Goal: Find specific page/section: Find specific page/section

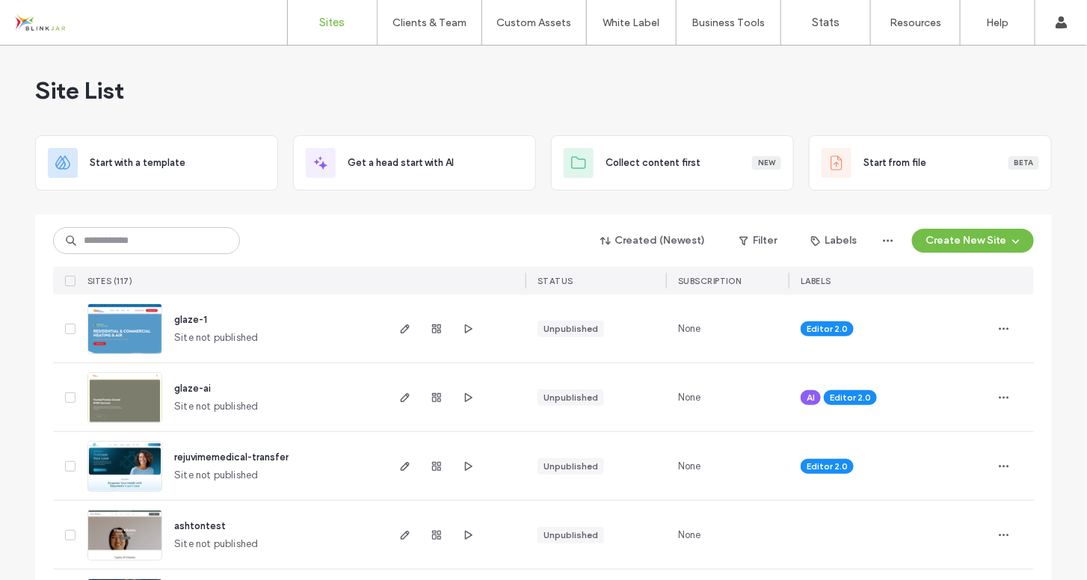
click at [236, 461] on span "rejuvimemedical-transfer" at bounding box center [231, 457] width 114 height 11
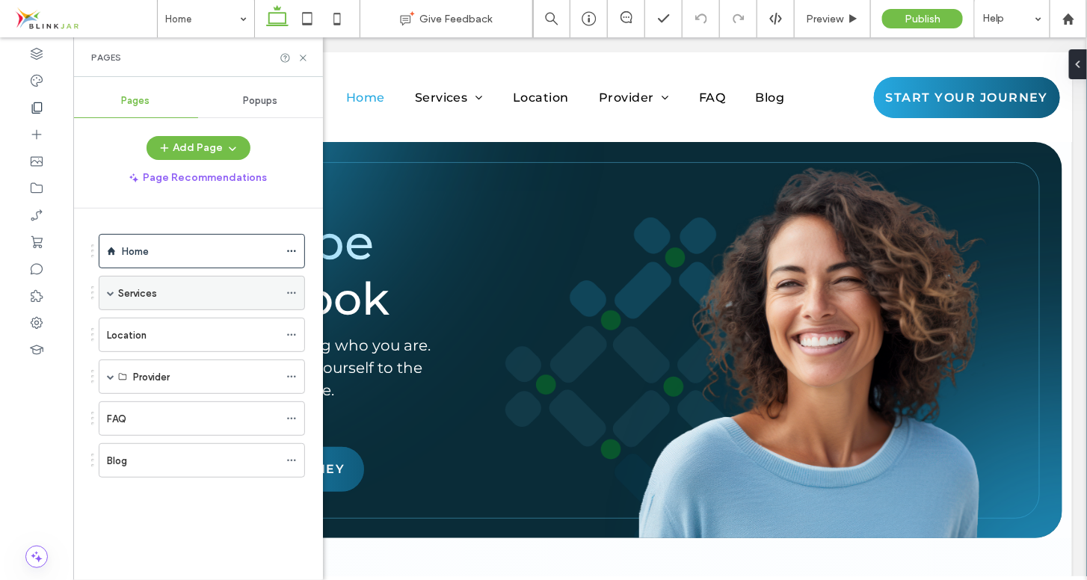
click at [111, 292] on span at bounding box center [110, 292] width 7 height 7
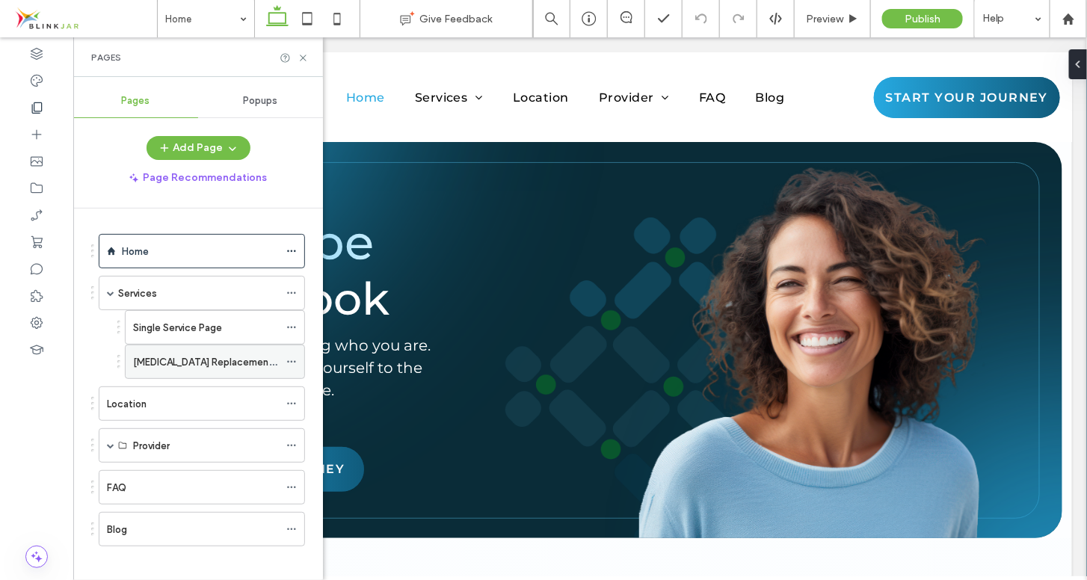
click at [163, 356] on label "Testosterone Replacement Therapy" at bounding box center [222, 362] width 179 height 26
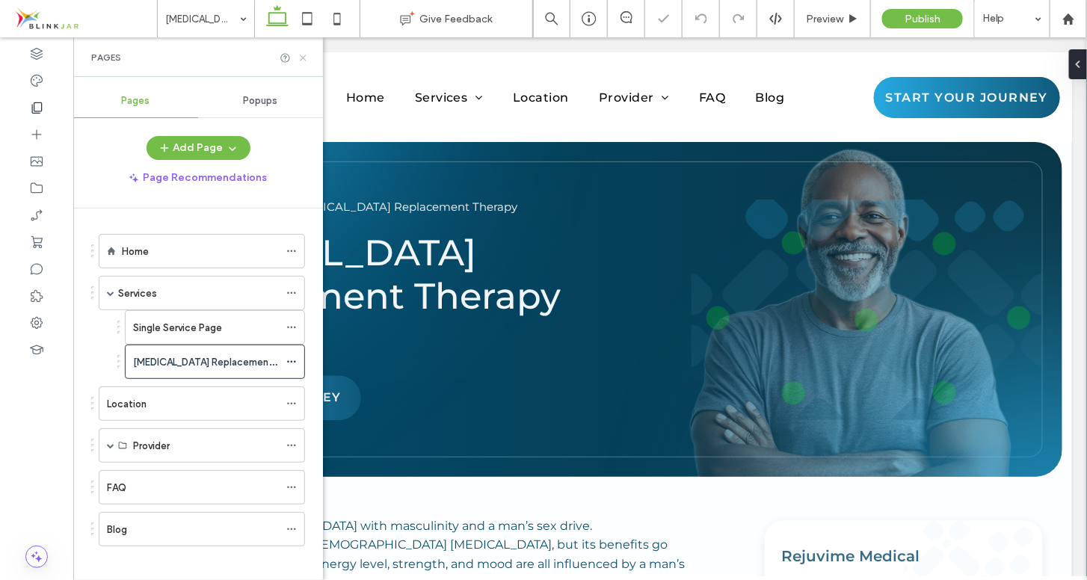
click at [302, 58] on icon at bounding box center [303, 57] width 11 height 11
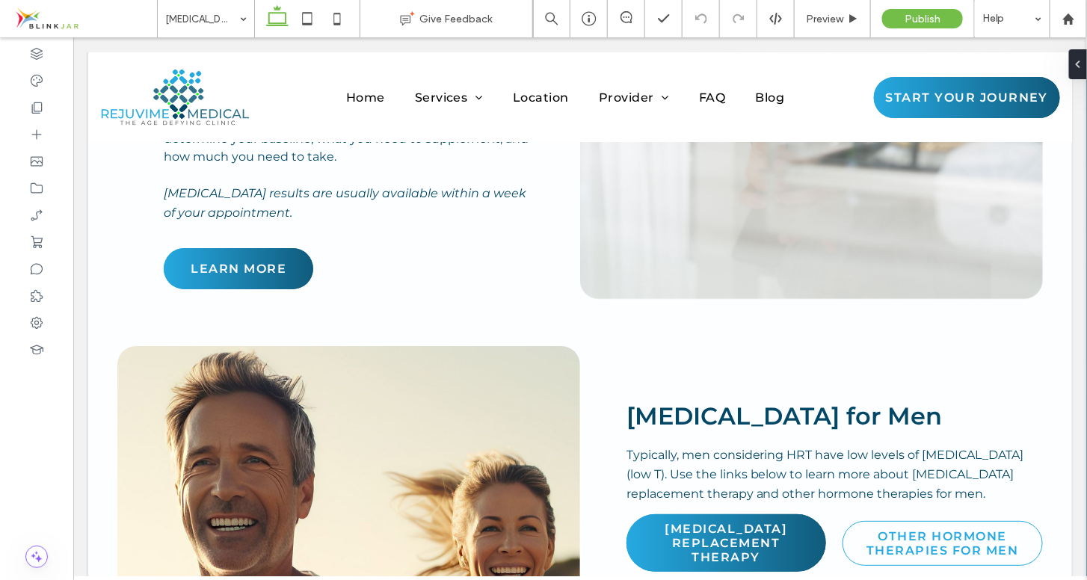
scroll to position [3832, 0]
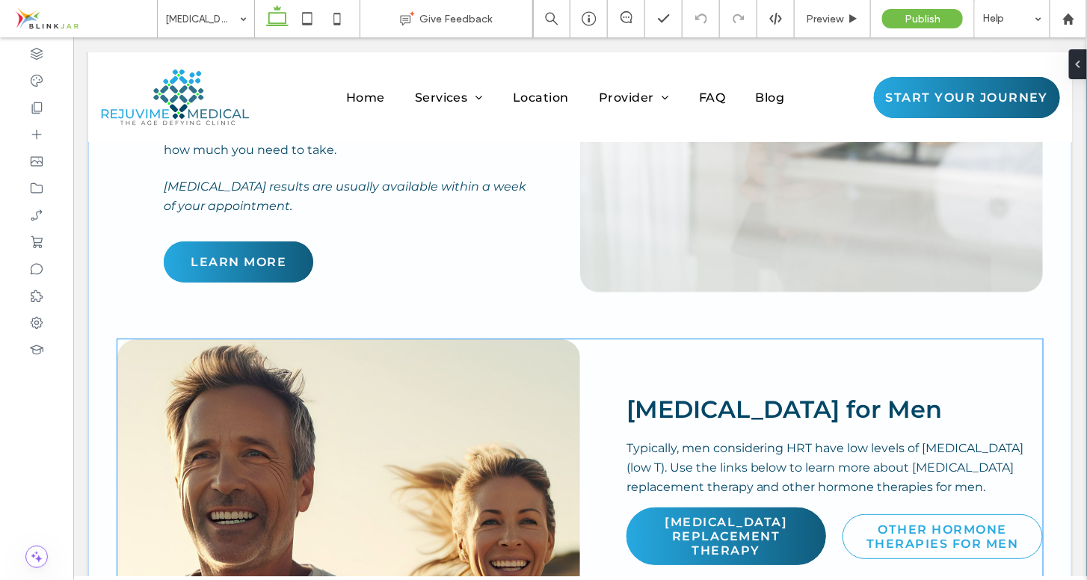
click at [816, 440] on span "Typically, men considering HRT have low levels of testosterone (low T). Use the…" at bounding box center [825, 466] width 398 height 52
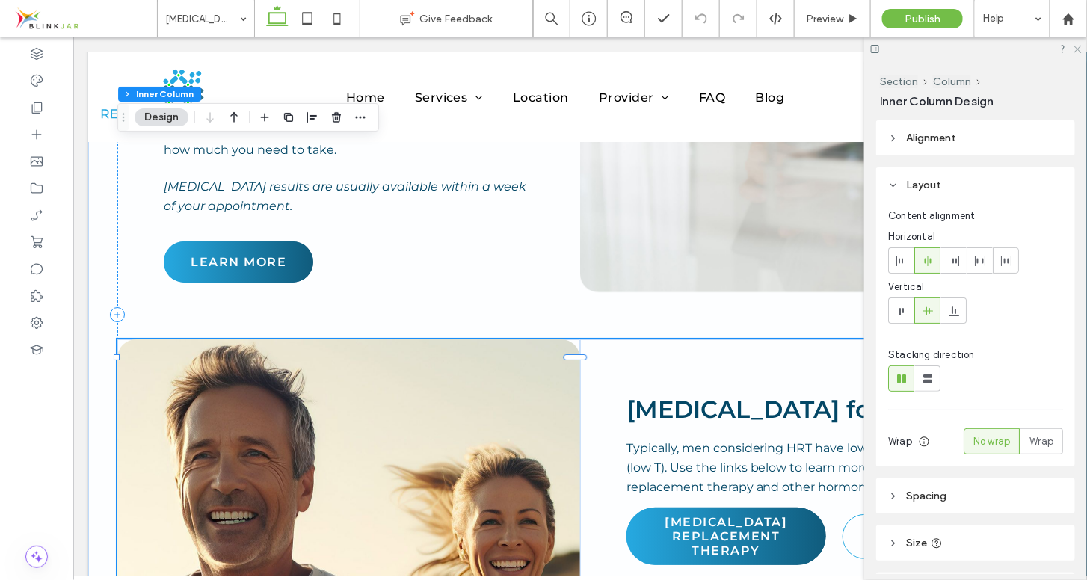
click at [1080, 49] on icon at bounding box center [1077, 48] width 10 height 10
